Goal: Find specific page/section: Find specific page/section

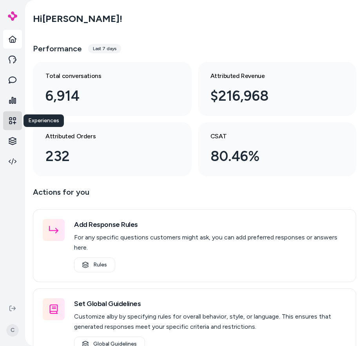
click at [9, 120] on icon at bounding box center [13, 121] width 8 height 8
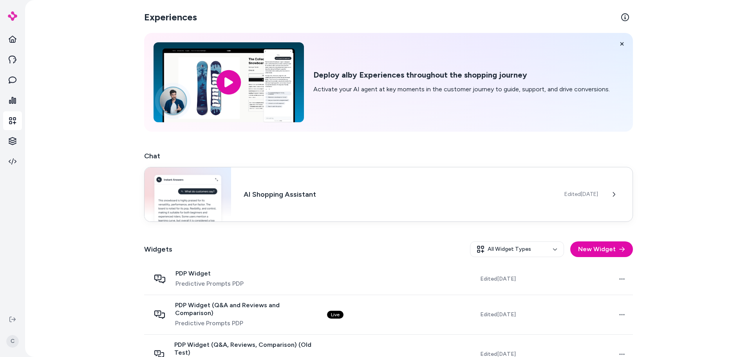
click at [363, 206] on div "AI Shopping Assistant Edited [DATE]" at bounding box center [388, 194] width 489 height 55
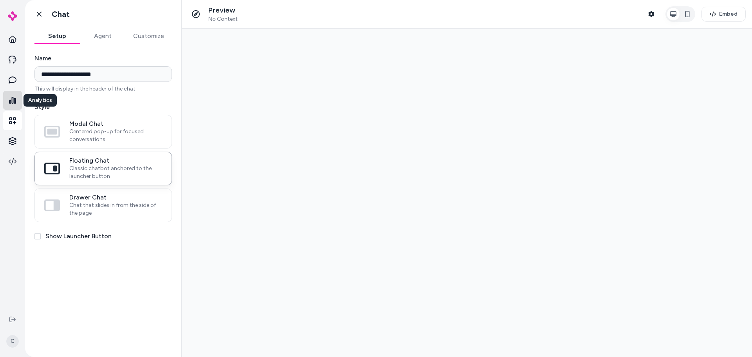
click at [8, 103] on link at bounding box center [12, 100] width 19 height 19
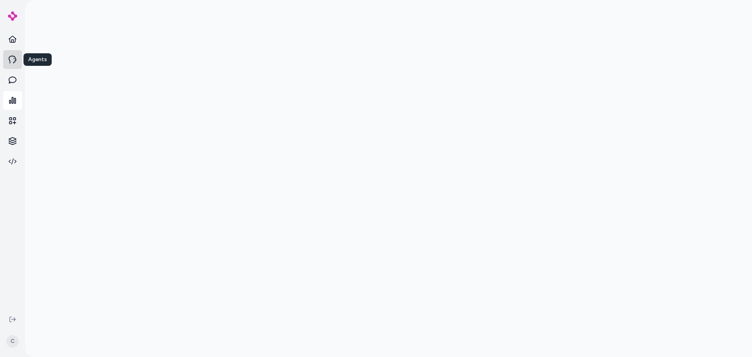
click at [9, 61] on icon at bounding box center [13, 60] width 8 height 8
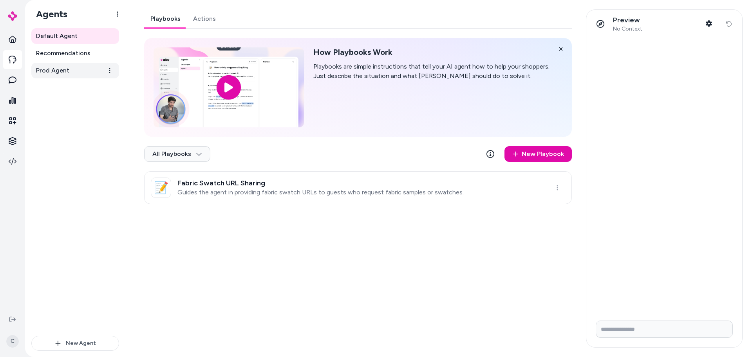
click at [63, 74] on span "Prod Agent" at bounding box center [52, 70] width 33 height 9
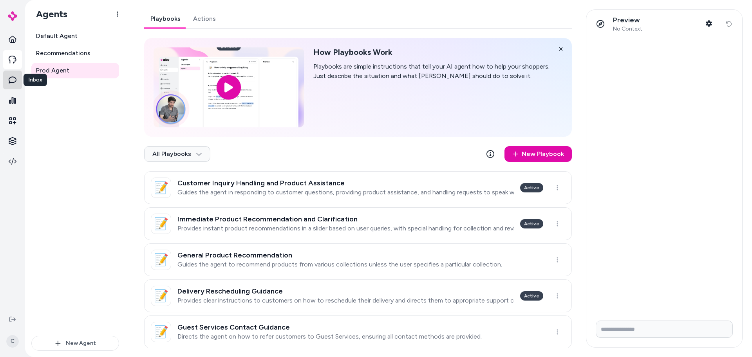
click at [8, 81] on link at bounding box center [12, 79] width 19 height 19
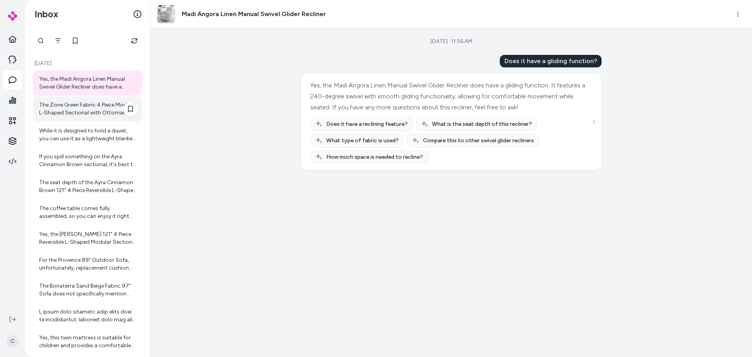
click at [101, 107] on div "The Zone Green Fabric 4 Piece Modular L-Shaped Sectional with Ottoman does not …" at bounding box center [88, 109] width 98 height 16
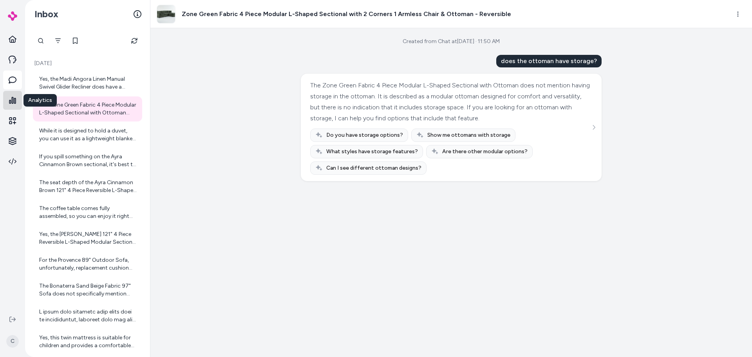
click at [7, 103] on link at bounding box center [12, 100] width 19 height 19
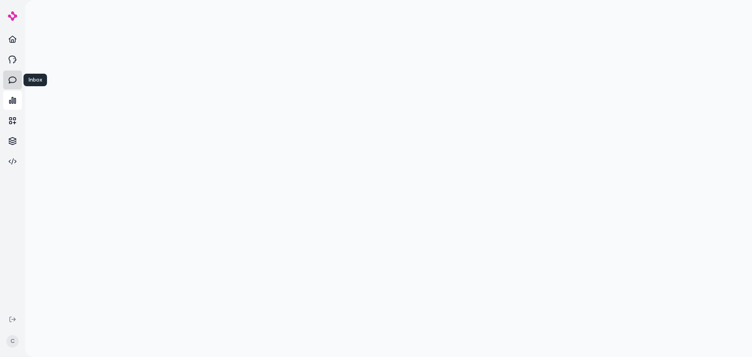
click at [8, 82] on link at bounding box center [12, 79] width 19 height 19
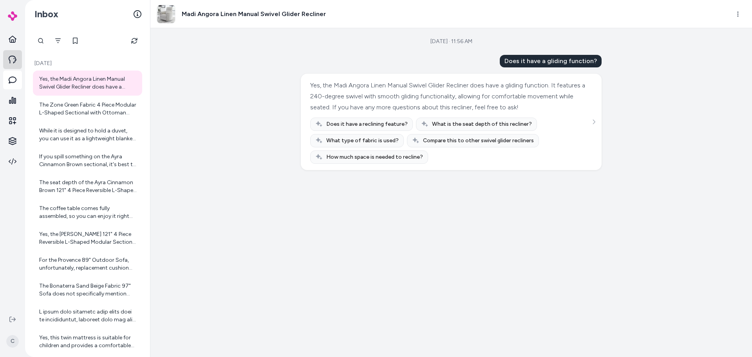
click at [13, 59] on icon at bounding box center [13, 60] width 8 height 8
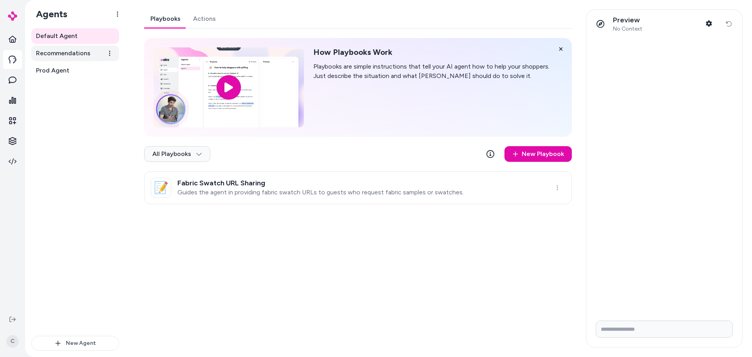
click at [49, 52] on span "Recommendations" at bounding box center [63, 53] width 54 height 9
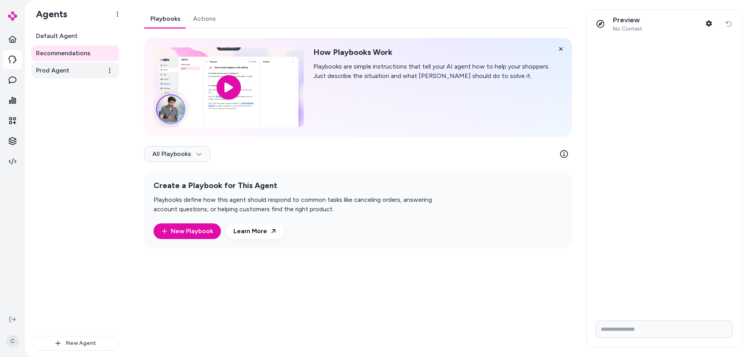
click at [51, 64] on link "Prod Agent" at bounding box center [75, 71] width 88 height 16
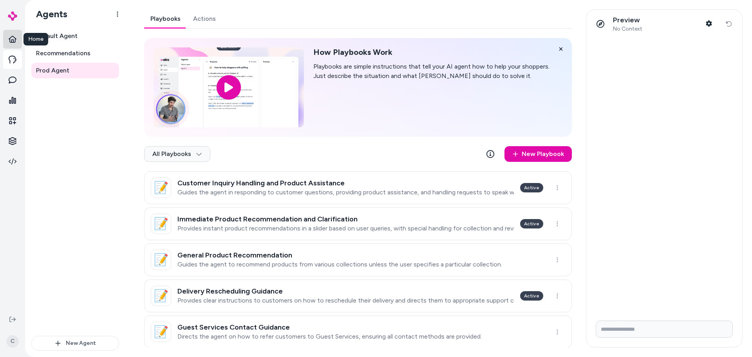
click at [15, 43] on link at bounding box center [12, 39] width 19 height 19
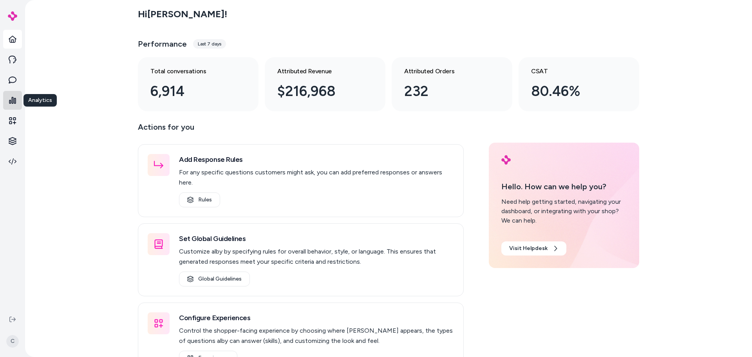
click at [13, 95] on link at bounding box center [12, 100] width 19 height 19
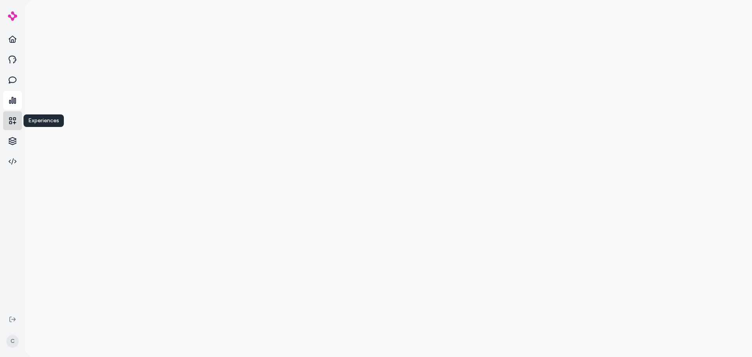
click at [10, 120] on icon at bounding box center [12, 120] width 7 height 7
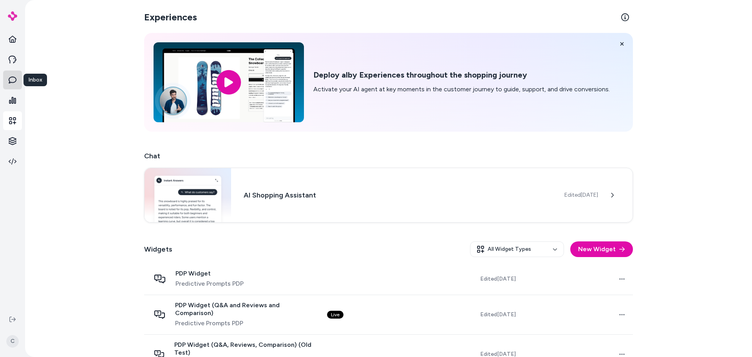
click at [14, 79] on icon at bounding box center [13, 80] width 8 height 8
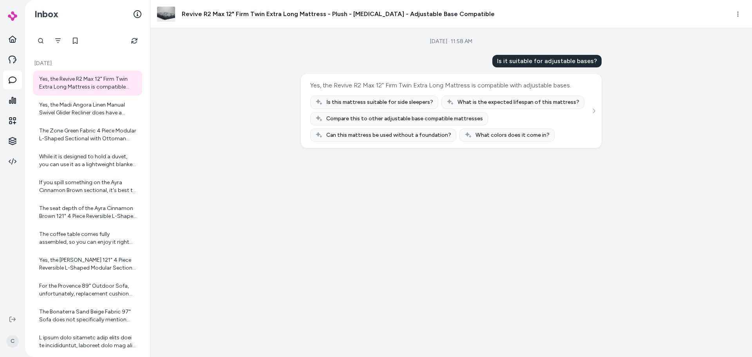
click at [14, 69] on ul at bounding box center [12, 100] width 19 height 141
click at [11, 63] on link at bounding box center [12, 59] width 19 height 19
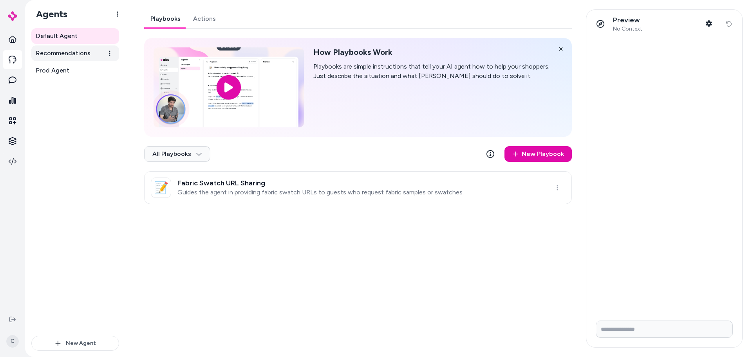
click at [73, 55] on span "Recommendations" at bounding box center [63, 53] width 54 height 9
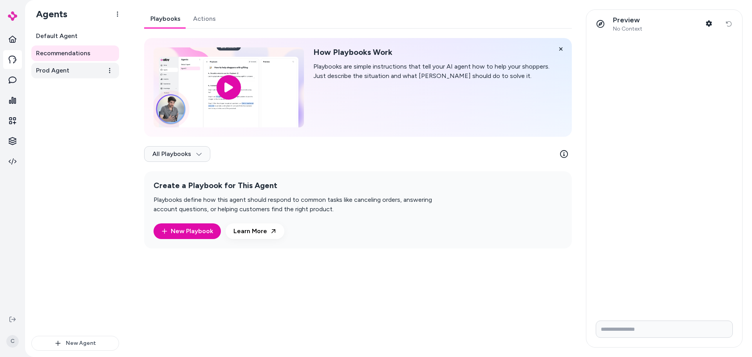
click at [72, 67] on link "Prod Agent" at bounding box center [75, 71] width 88 height 16
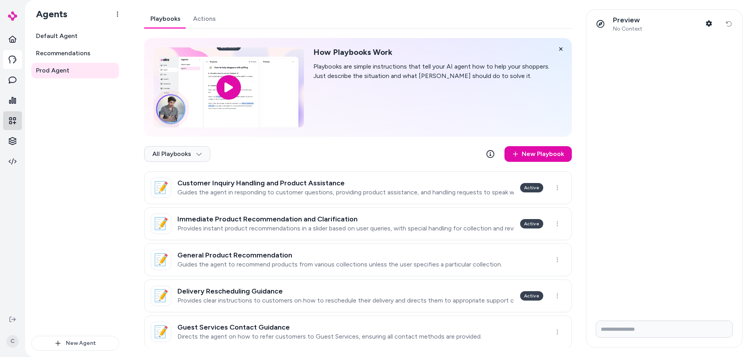
click at [11, 119] on icon at bounding box center [12, 120] width 7 height 7
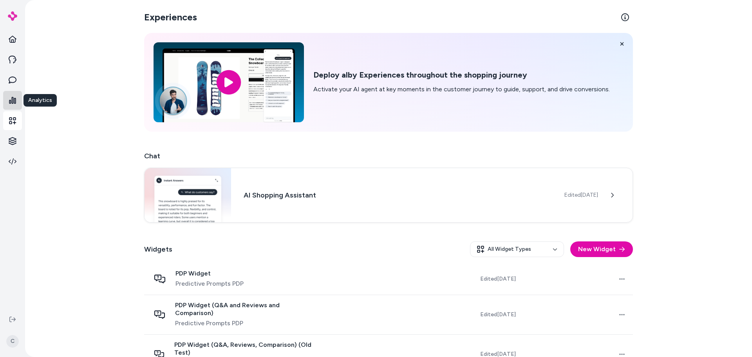
click at [14, 103] on icon at bounding box center [12, 100] width 7 height 7
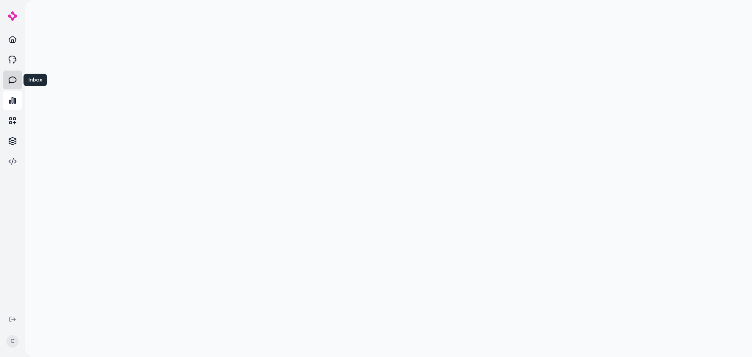
click at [11, 73] on link at bounding box center [12, 79] width 19 height 19
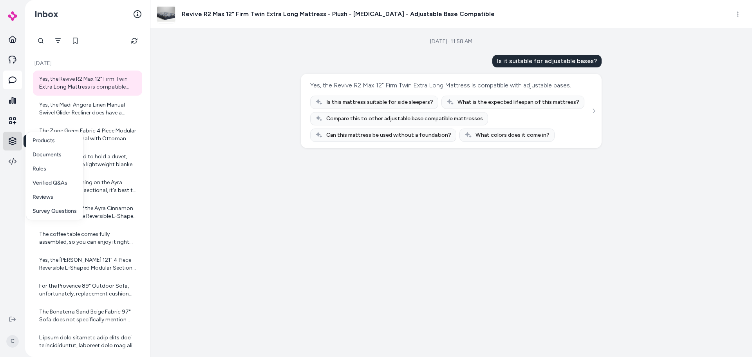
click at [16, 142] on html "Knowledge Knowledge C Inbox [DATE] Yes, the Revive R2 Max 12" Firm Twin Extra L…" at bounding box center [376, 178] width 752 height 357
click at [39, 140] on p "Products" at bounding box center [43, 141] width 22 height 8
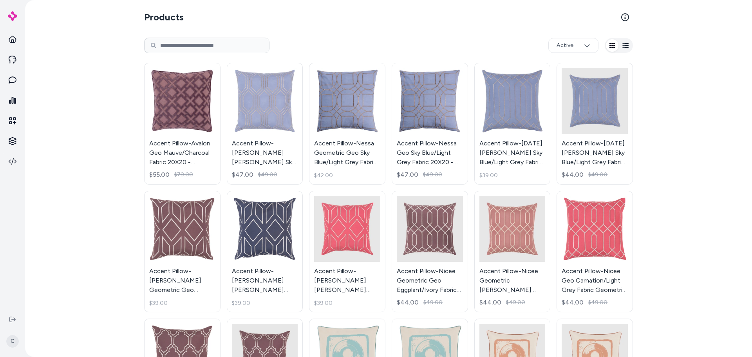
click at [171, 40] on input at bounding box center [206, 46] width 125 height 16
type input "****"
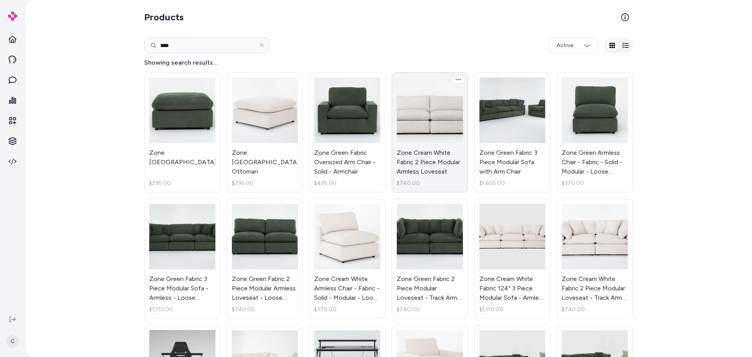
click at [363, 158] on link "Zone Cream White Fabric 2 Piece Modular Armless Loveseat $740.00" at bounding box center [429, 132] width 76 height 120
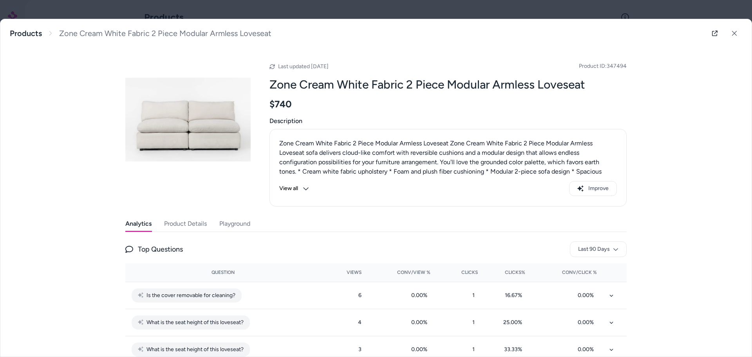
click at [300, 186] on button "View all" at bounding box center [294, 188] width 30 height 15
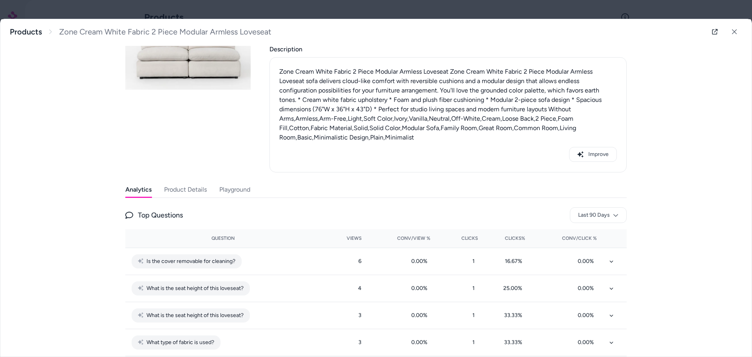
scroll to position [71, 0]
click at [189, 191] on button "Product Details" at bounding box center [185, 190] width 43 height 16
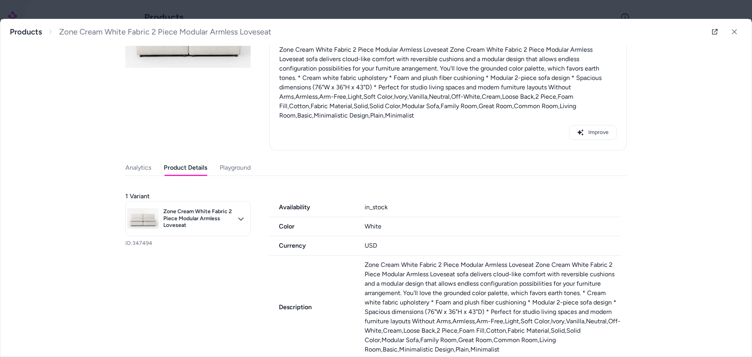
scroll to position [0, 0]
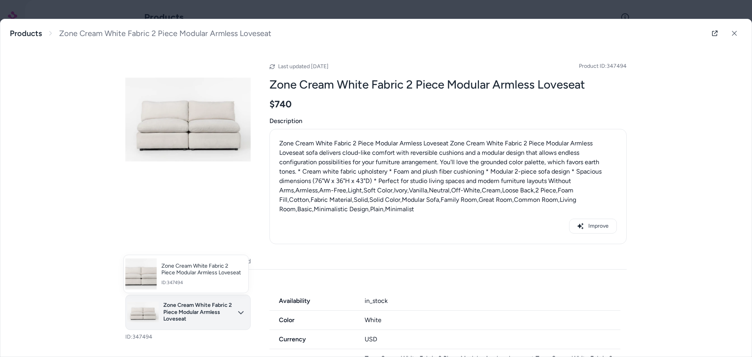
click at [239, 316] on body "C Products **** Active Showing search results... Zone Green Ottoman - Square $2…" at bounding box center [376, 178] width 752 height 357
click at [240, 316] on div at bounding box center [376, 178] width 752 height 357
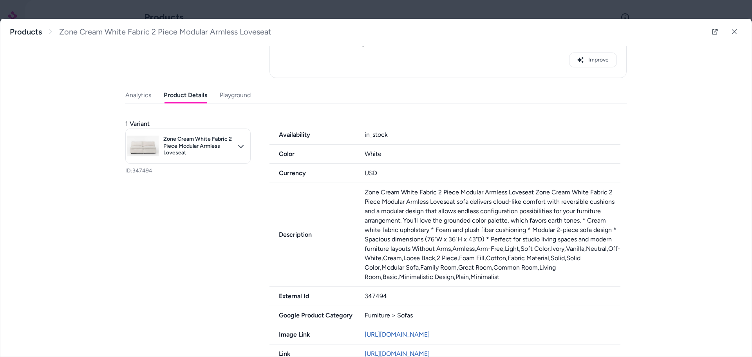
scroll to position [196, 0]
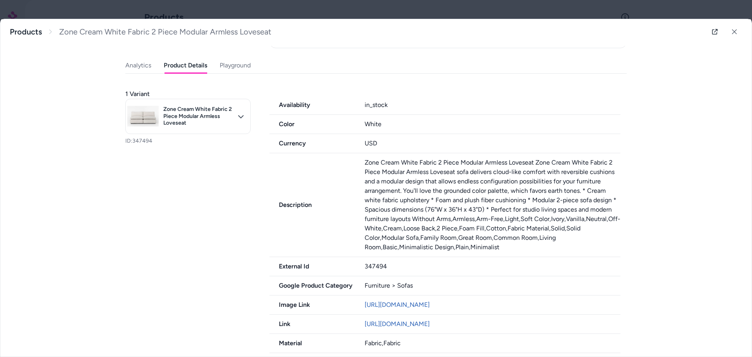
click at [172, 274] on div "1 Variant Zone Cream White Fabric 2 Piece Modular Armless Loveseat ID: 347494 A…" at bounding box center [375, 330] width 501 height 495
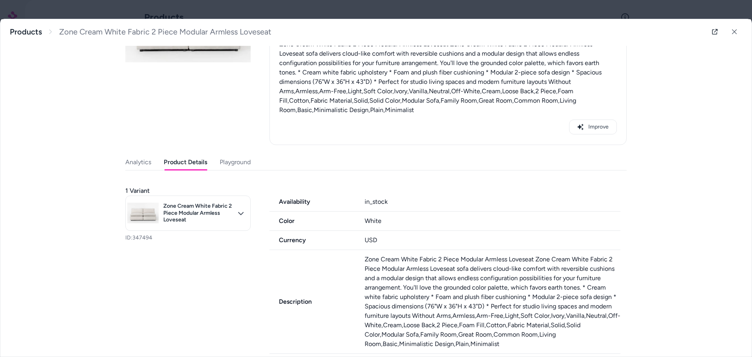
scroll to position [0, 0]
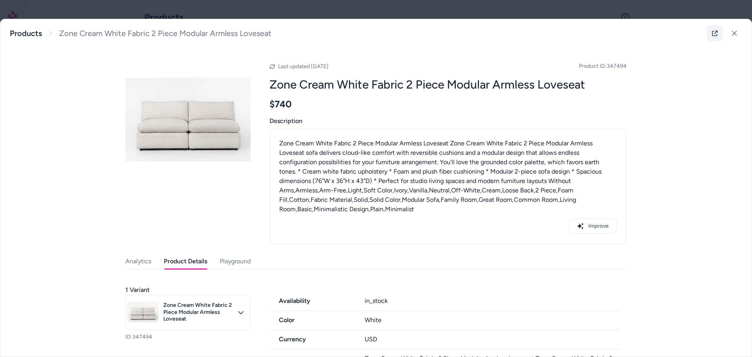
click at [363, 35] on icon at bounding box center [714, 33] width 6 height 6
click at [363, 33] on button at bounding box center [734, 33] width 16 height 16
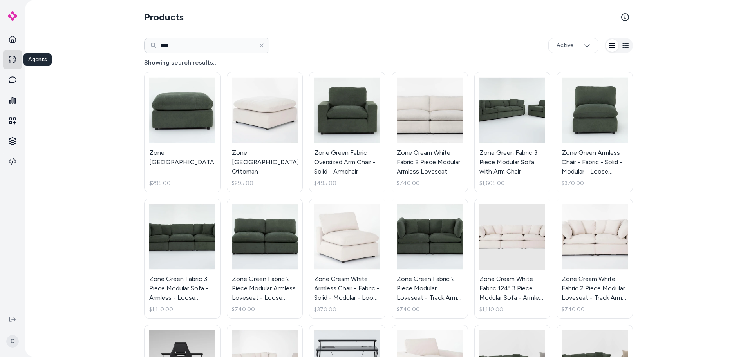
click at [6, 57] on link at bounding box center [12, 59] width 19 height 19
click at [10, 41] on icon at bounding box center [13, 39] width 8 height 8
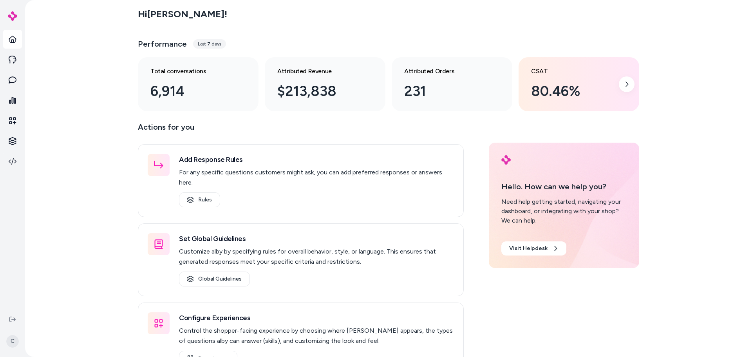
click at [363, 96] on div "80.46%" at bounding box center [572, 91] width 83 height 21
